Goal: Communication & Community: Answer question/provide support

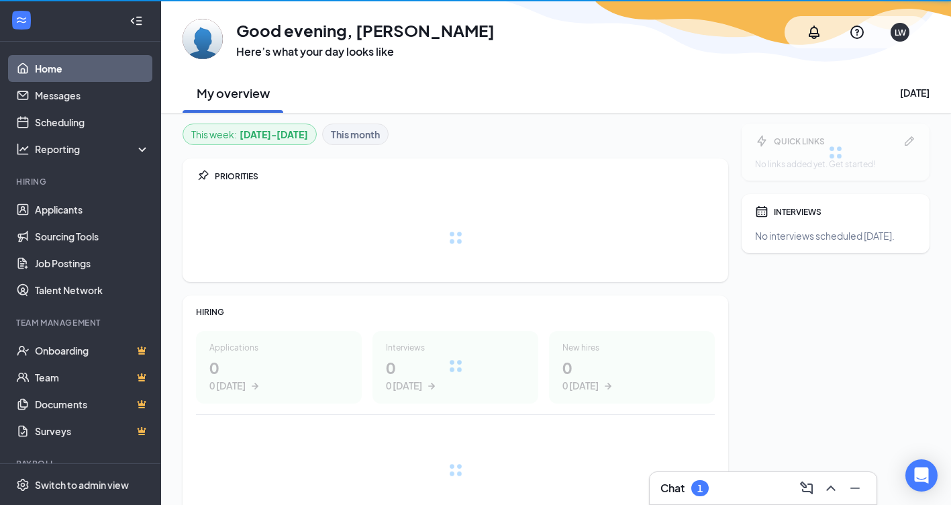
click at [708, 485] on div "1" at bounding box center [699, 488] width 17 height 16
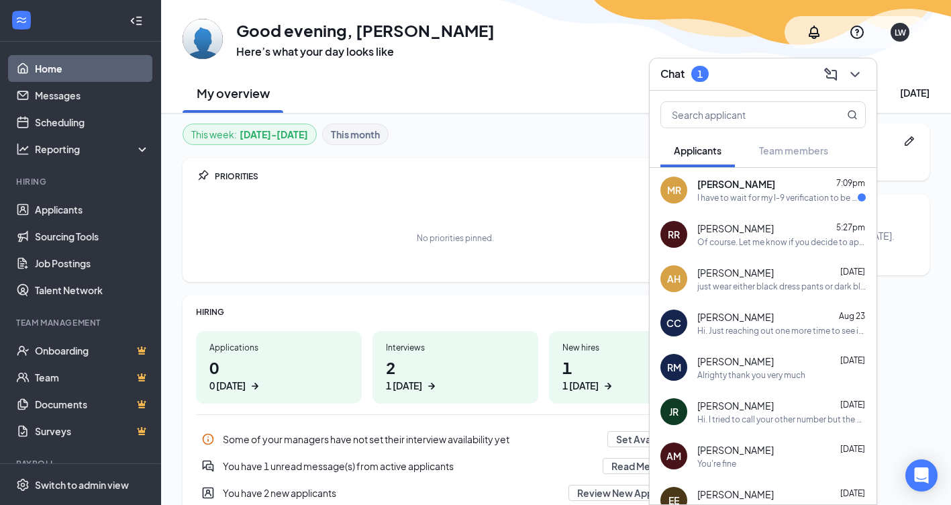
click at [688, 186] on div "[PERSON_NAME] 7:09pm I have to wait for my I-9 verification to be confirmed and…" at bounding box center [763, 190] width 227 height 44
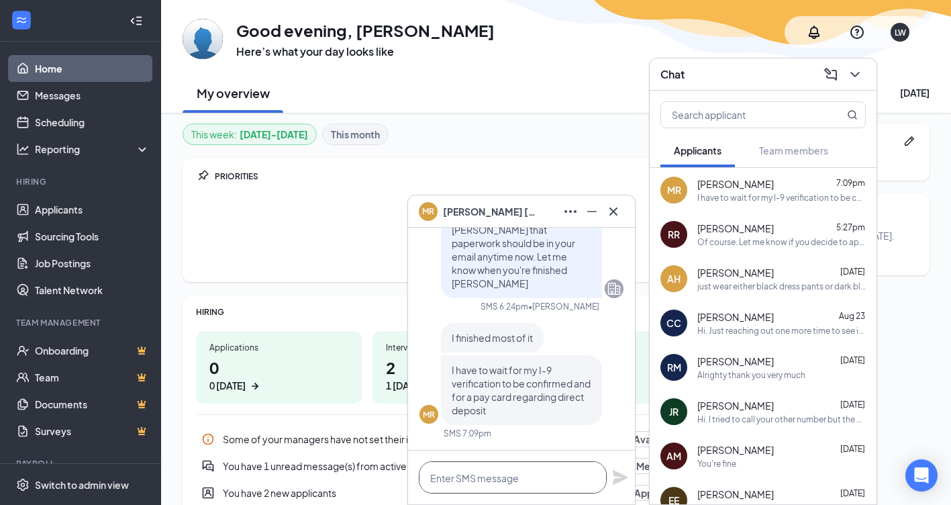
click at [488, 468] on textarea at bounding box center [513, 477] width 188 height 32
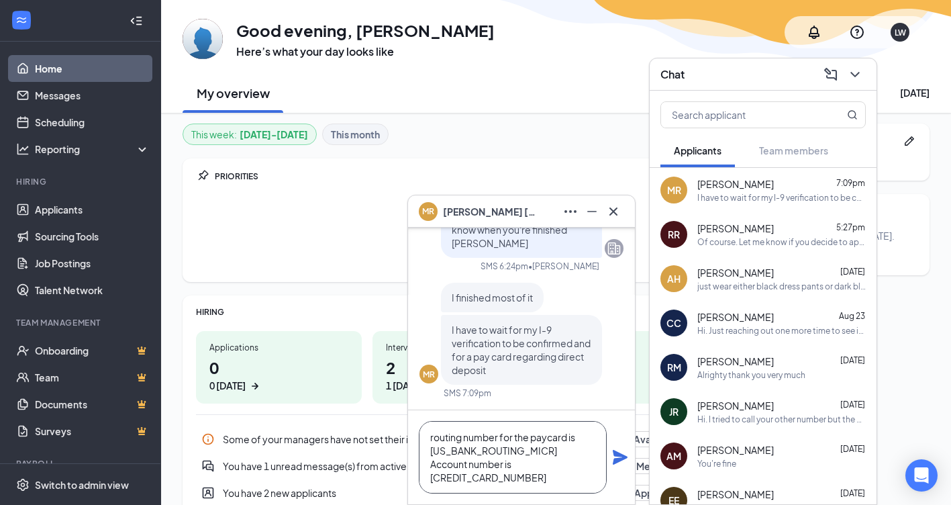
click at [516, 460] on textarea "routing number for the paycard is [US_BANK_ROUTING_MICR] Account number is [CRE…" at bounding box center [513, 457] width 188 height 72
click at [537, 475] on textarea "routing number for the paycard is [US_BANK_ROUTING_MICR] Account number is [CRE…" at bounding box center [513, 457] width 188 height 72
type textarea "routing number for the paycard is [US_BANK_ROUTING_MICR] Account number is [CRE…"
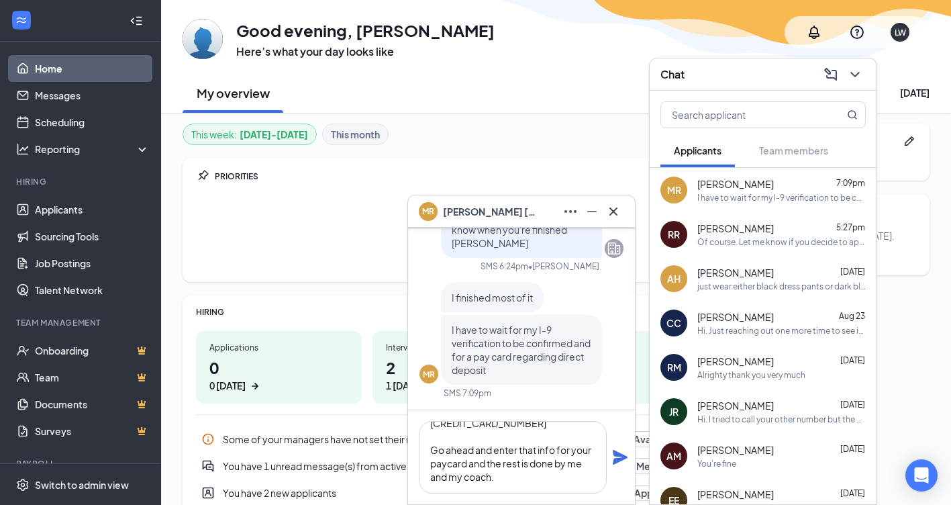
click at [621, 456] on icon "Plane" at bounding box center [620, 457] width 15 height 15
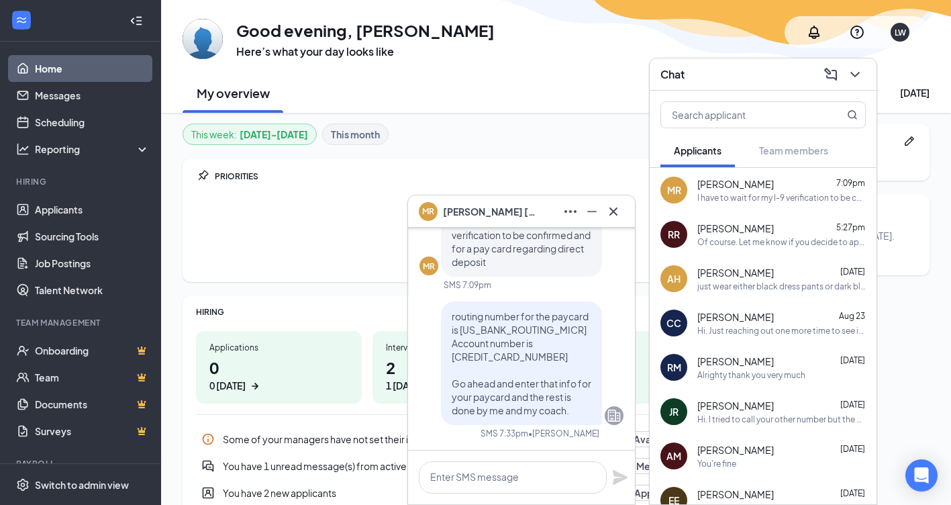
scroll to position [0, 0]
click at [851, 72] on icon "ChevronDown" at bounding box center [854, 74] width 9 height 5
